Goal: Obtain resource: Obtain resource

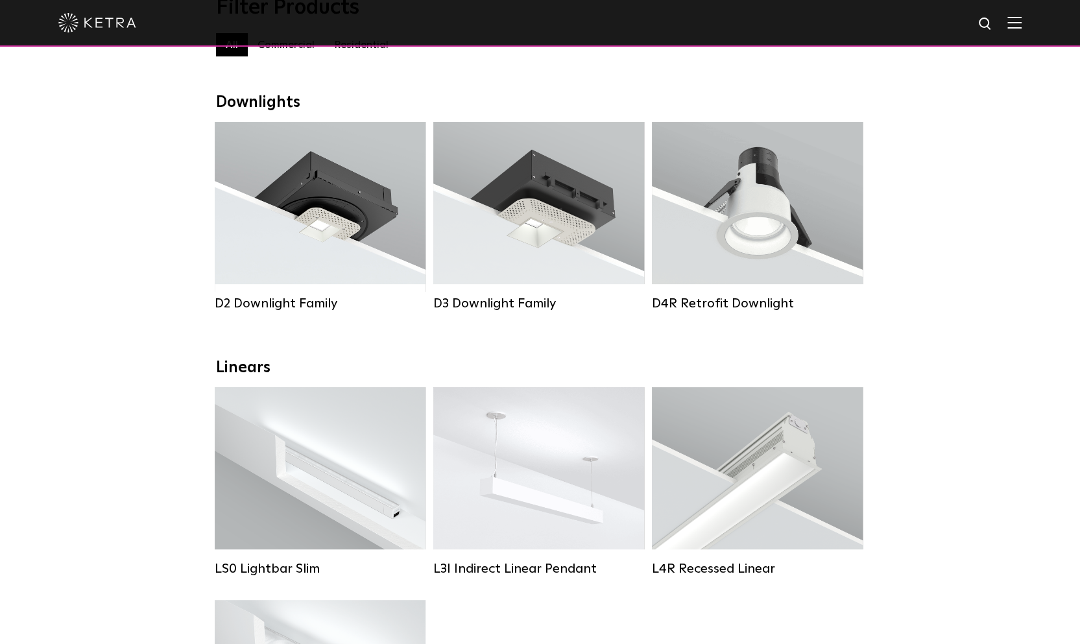
scroll to position [195, 0]
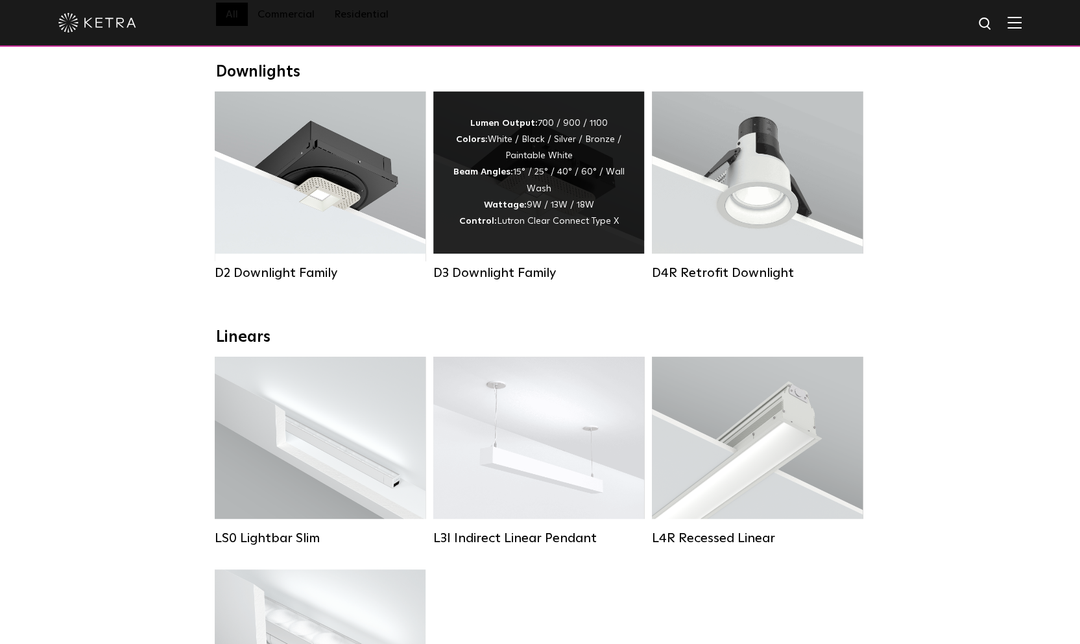
click at [512, 193] on div "Lumen Output: 700 / 900 / 1100 Colors: White / Black / Silver / Bronze / Painta…" at bounding box center [539, 172] width 172 height 114
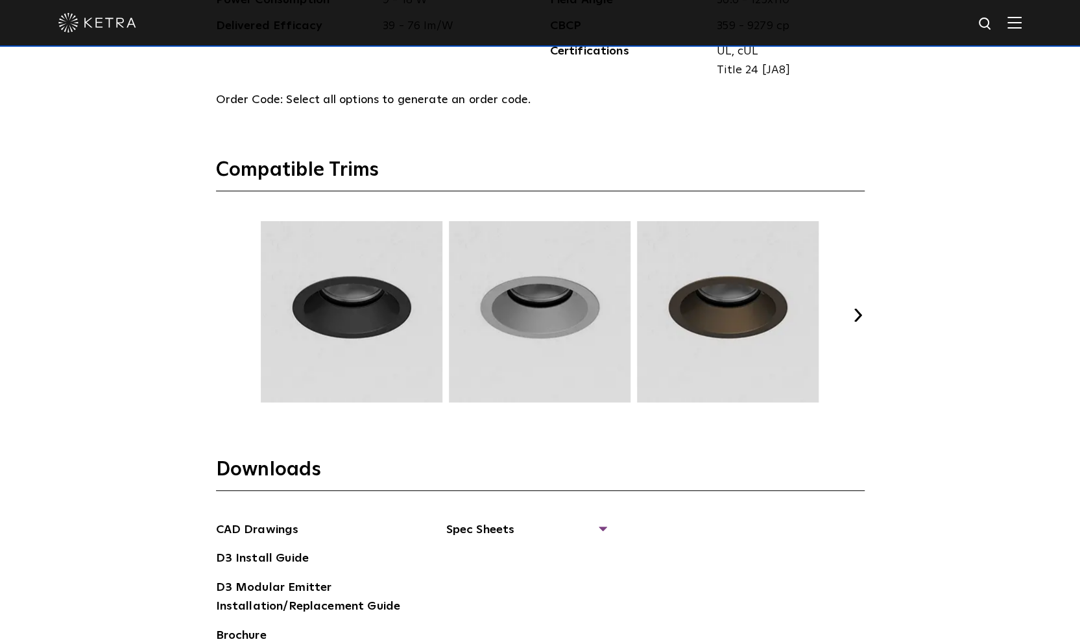
scroll to position [1816, 0]
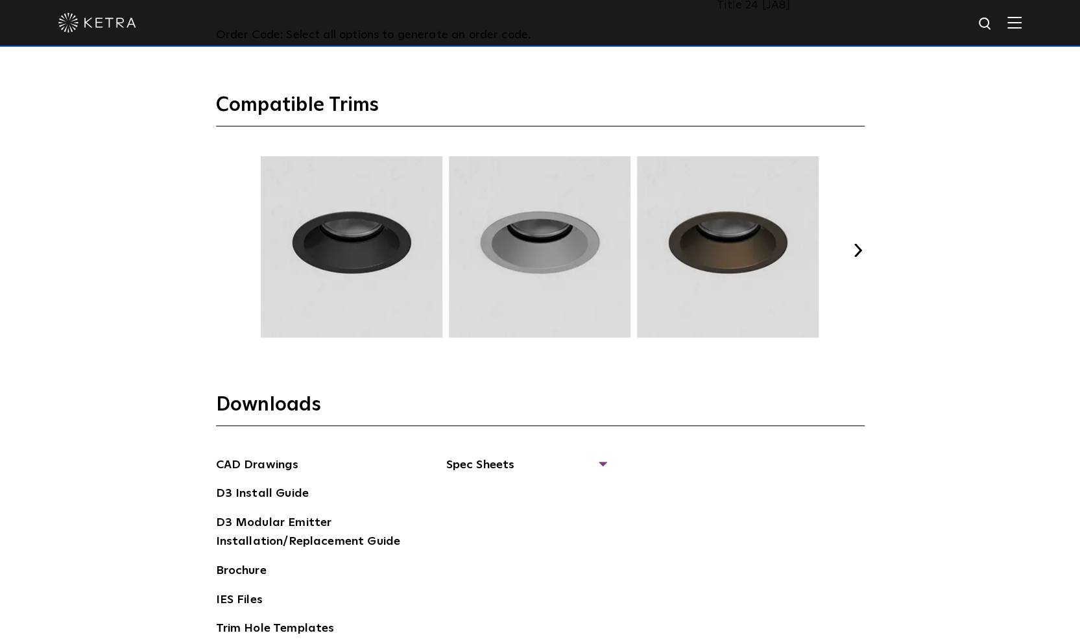
click at [859, 246] on button "Next" at bounding box center [857, 250] width 13 height 13
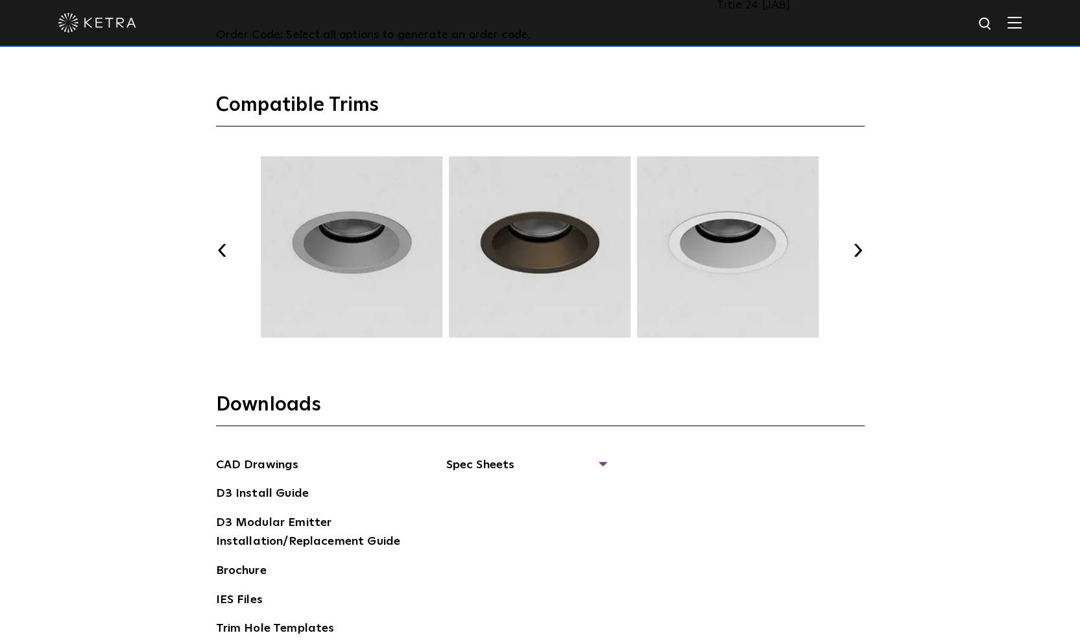
click at [859, 246] on button "Next" at bounding box center [857, 250] width 13 height 13
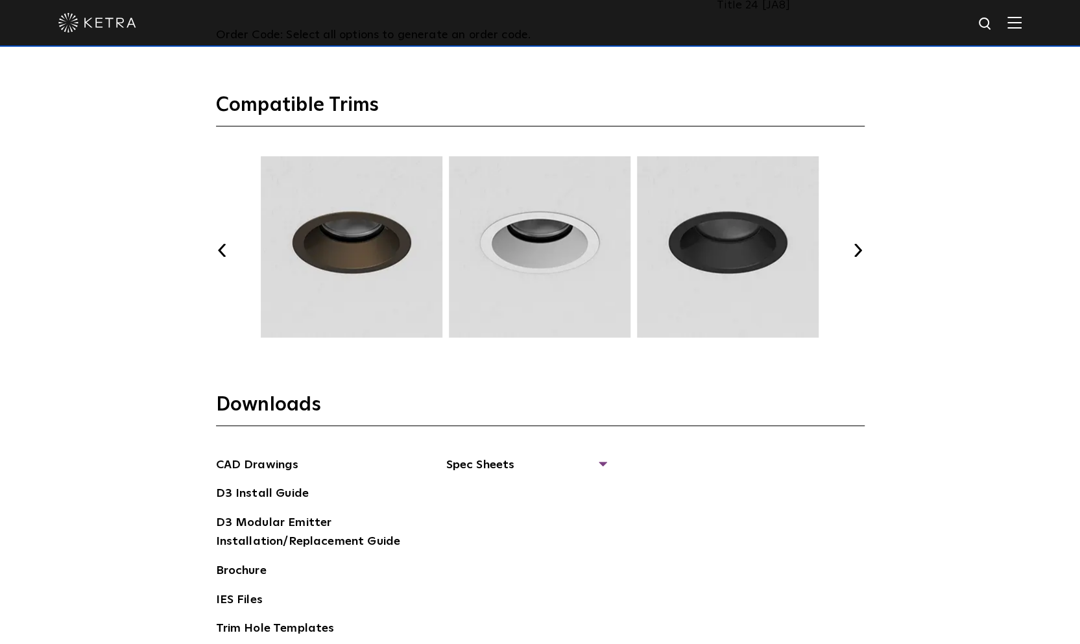
click at [859, 246] on button "Next" at bounding box center [857, 250] width 13 height 13
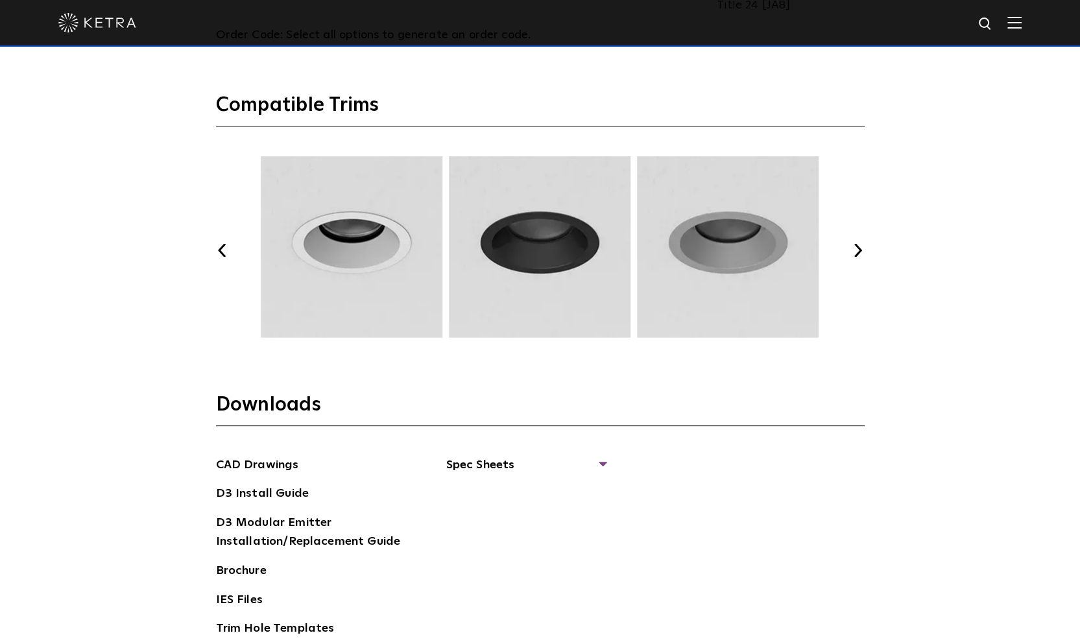
click at [859, 246] on button "Next" at bounding box center [857, 250] width 13 height 13
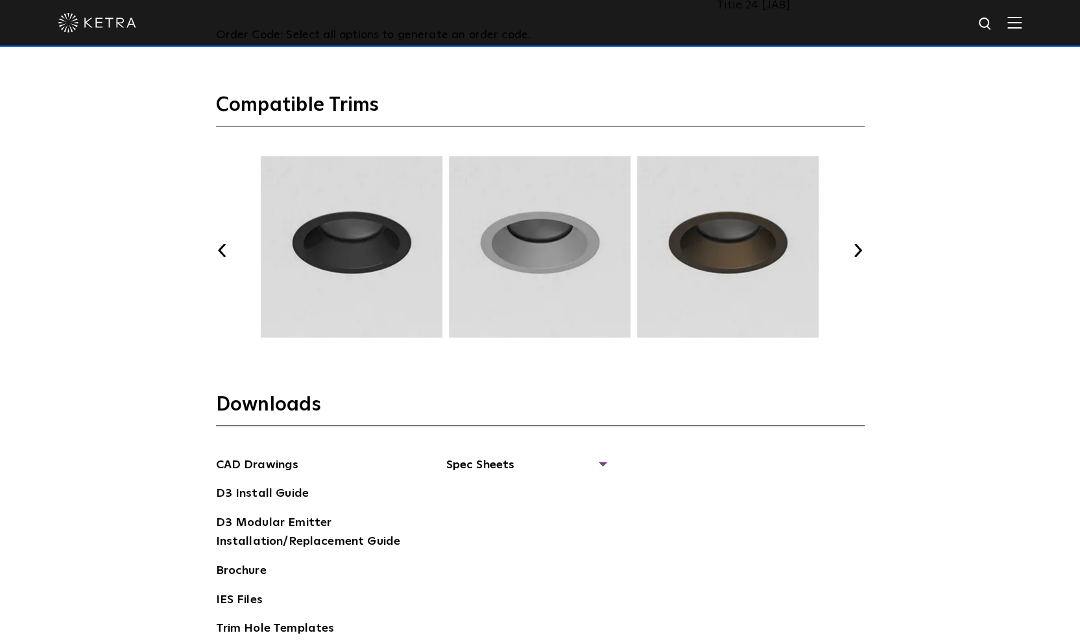
click at [859, 246] on button "Next" at bounding box center [857, 250] width 13 height 13
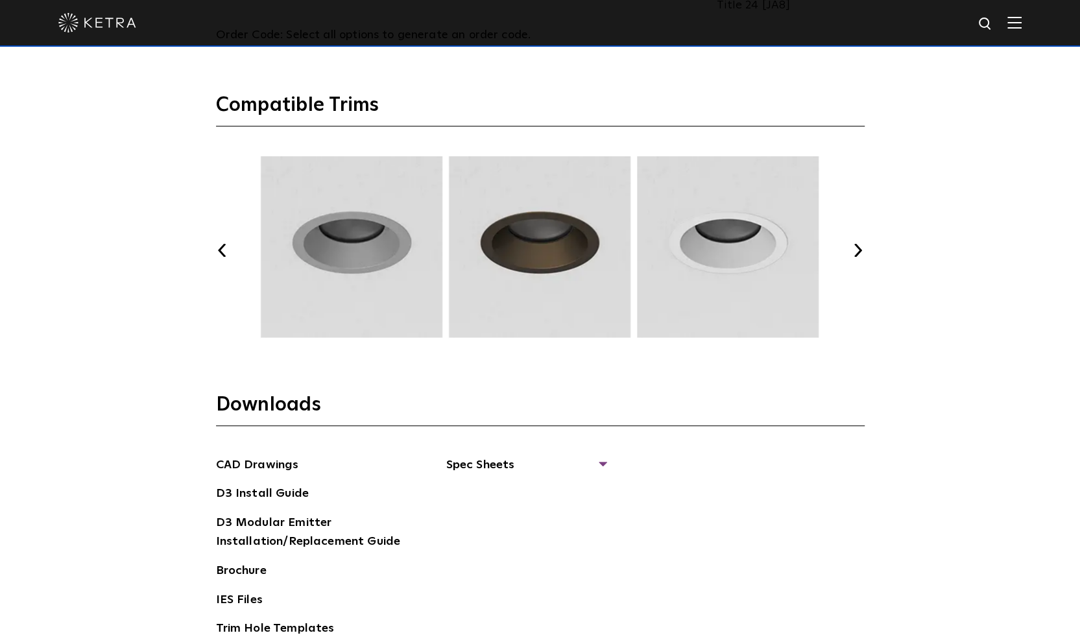
click at [859, 246] on button "Next" at bounding box center [857, 250] width 13 height 13
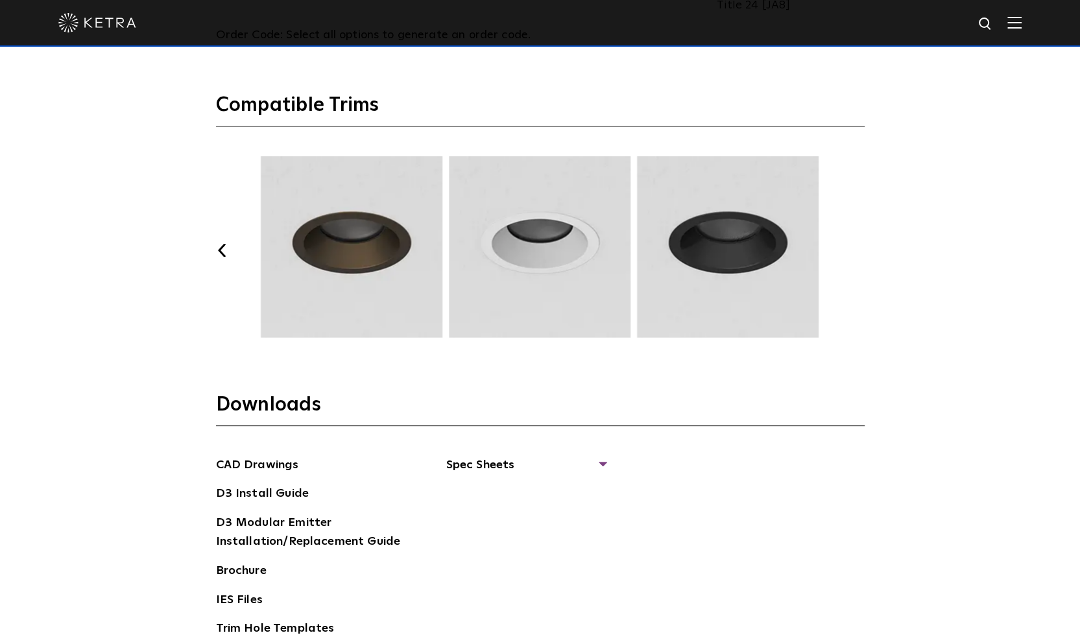
click at [859, 246] on button "Next" at bounding box center [857, 250] width 13 height 13
click at [553, 248] on img at bounding box center [539, 247] width 185 height 182
click at [530, 283] on img at bounding box center [539, 247] width 185 height 182
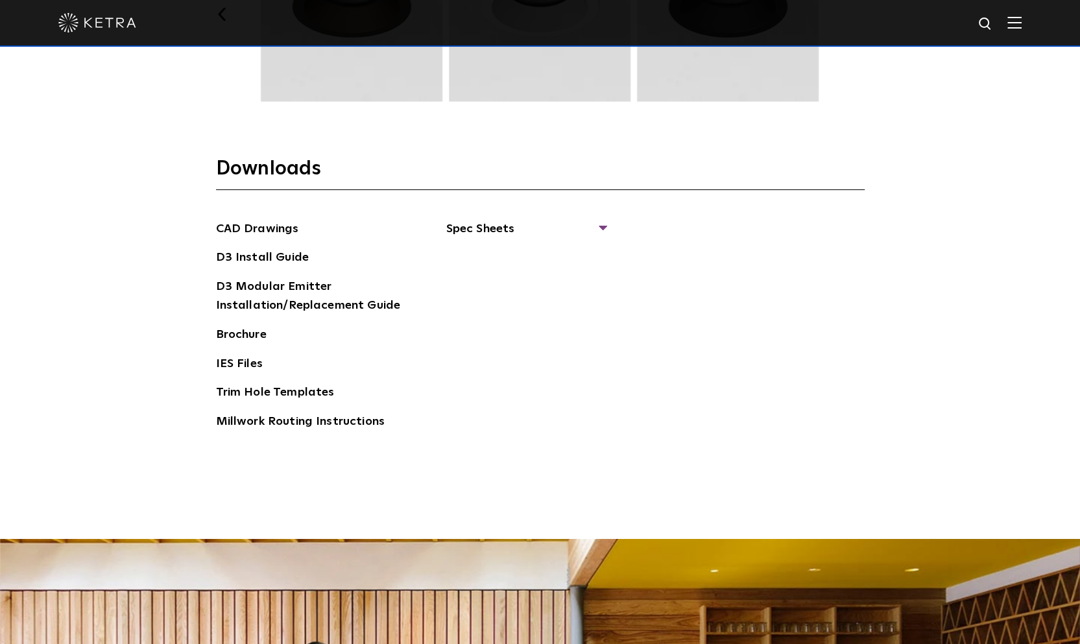
scroll to position [2010, 0]
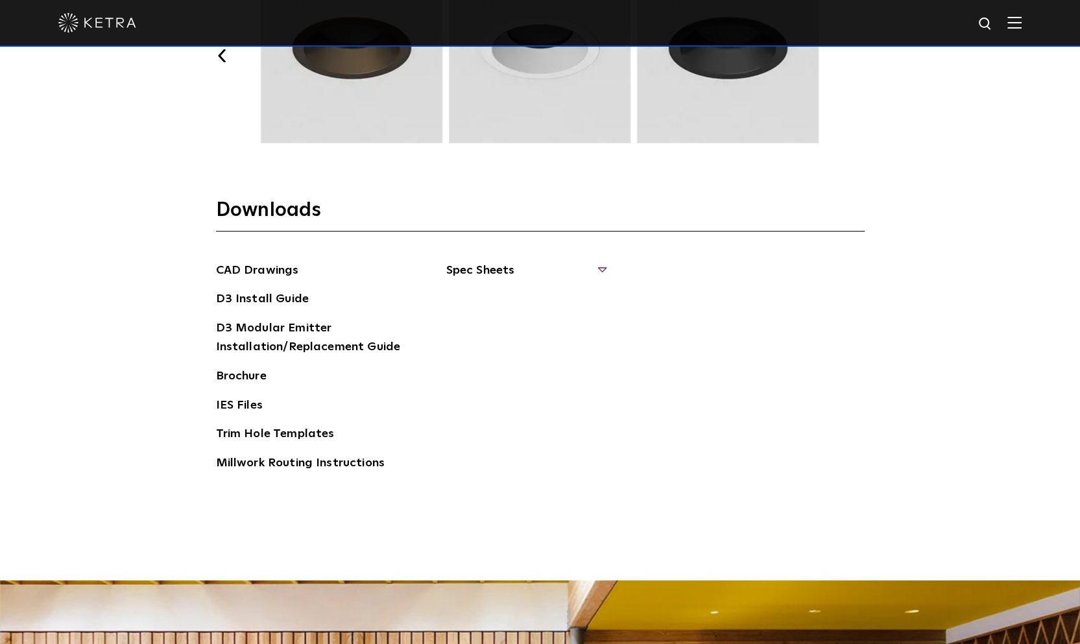
click at [517, 265] on span "Spec Sheets" at bounding box center [525, 275] width 159 height 29
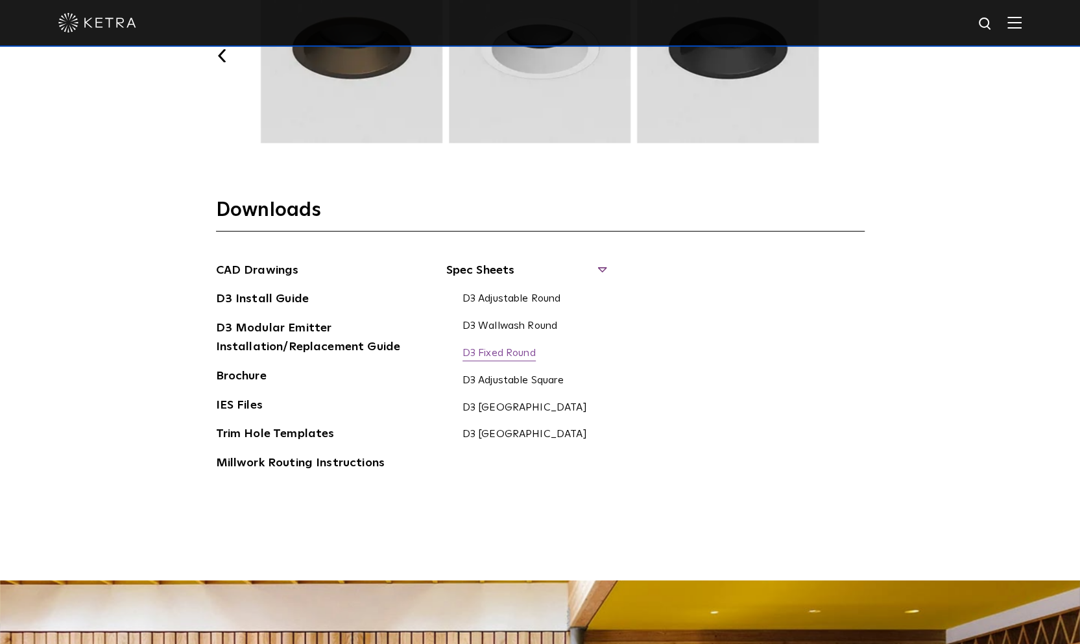
click at [513, 349] on link "D3 Fixed Round" at bounding box center [498, 354] width 73 height 14
click at [530, 292] on link "D3 Adjustable Round" at bounding box center [511, 299] width 99 height 14
